Goal: Navigation & Orientation: Go to known website

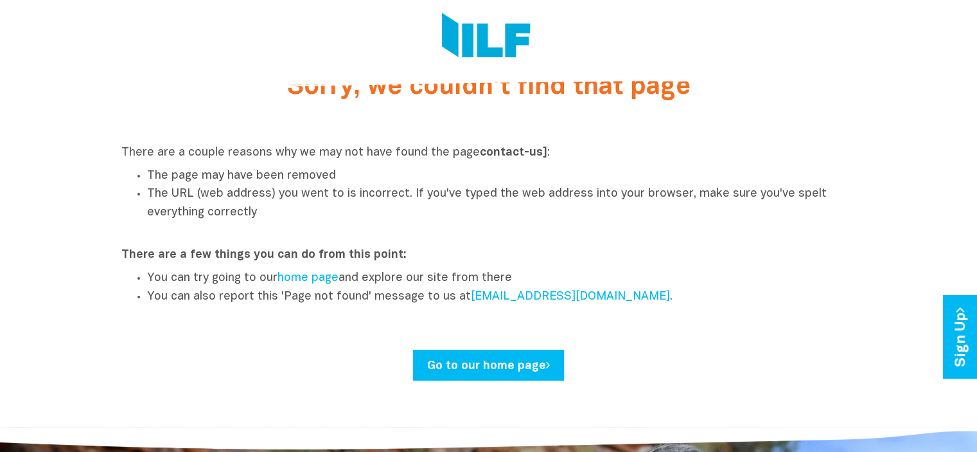
click at [491, 372] on link "Go to our home page" at bounding box center [488, 365] width 151 height 31
click at [507, 359] on link "Go to our home page" at bounding box center [488, 365] width 151 height 31
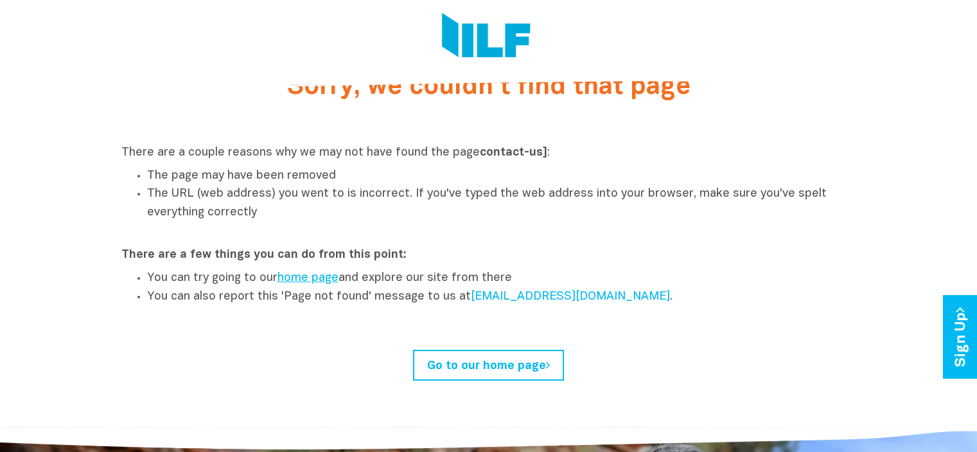
click at [308, 280] on link "home page" at bounding box center [308, 277] width 61 height 11
